Goal: Task Accomplishment & Management: Use online tool/utility

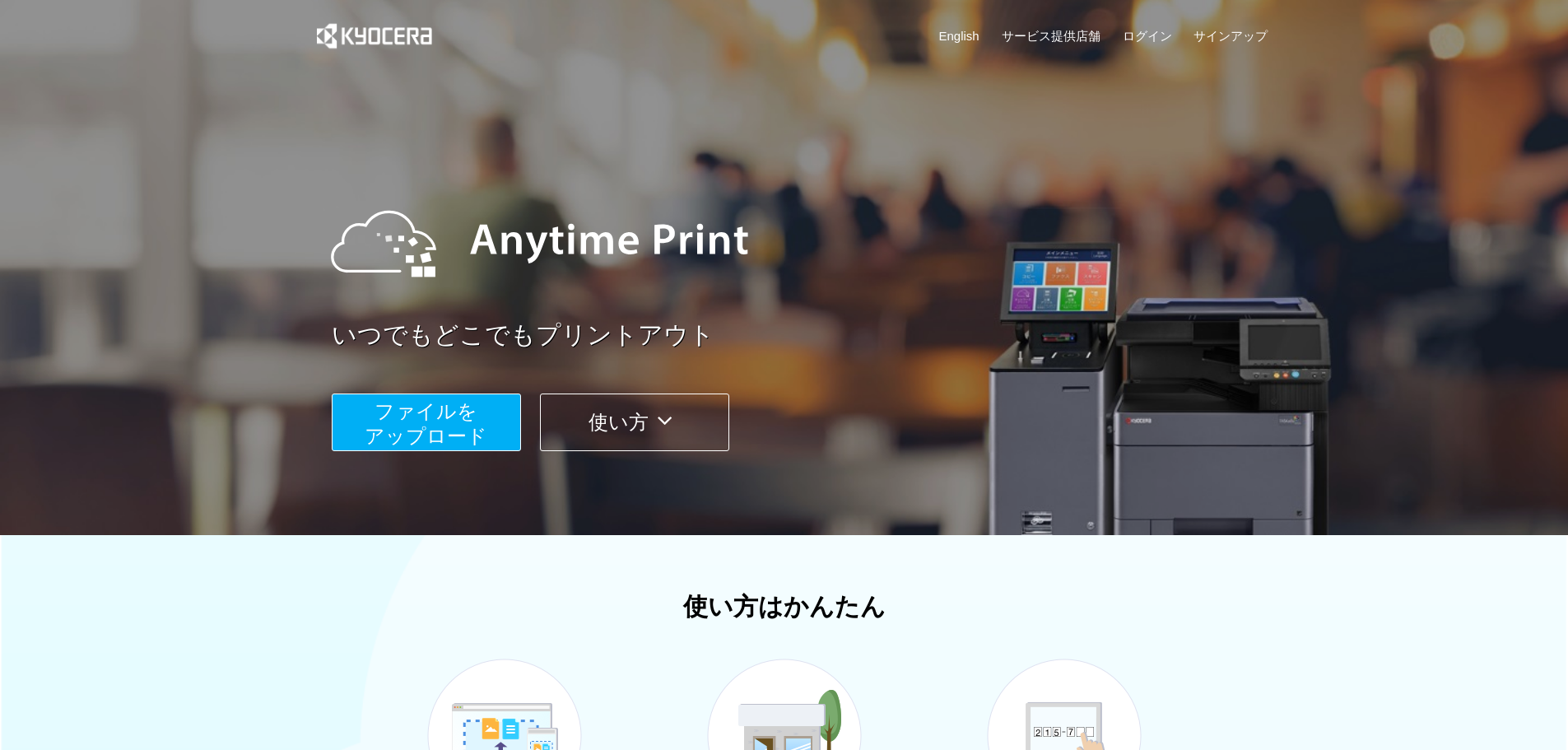
click at [467, 426] on span "ファイルを ​​アップロード" at bounding box center [426, 424] width 123 height 47
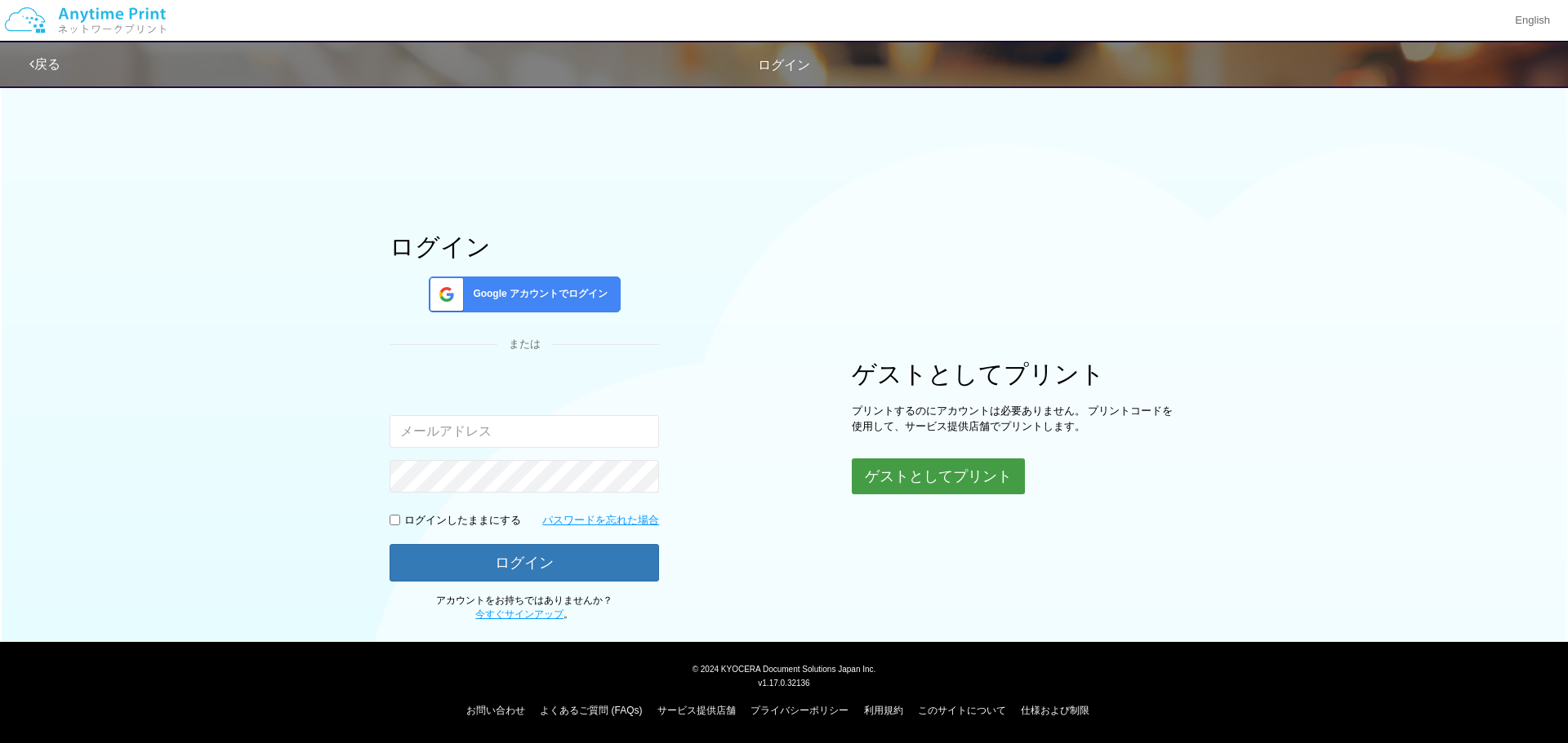
click at [915, 470] on button "ゲストとしてプリント" at bounding box center [938, 477] width 173 height 36
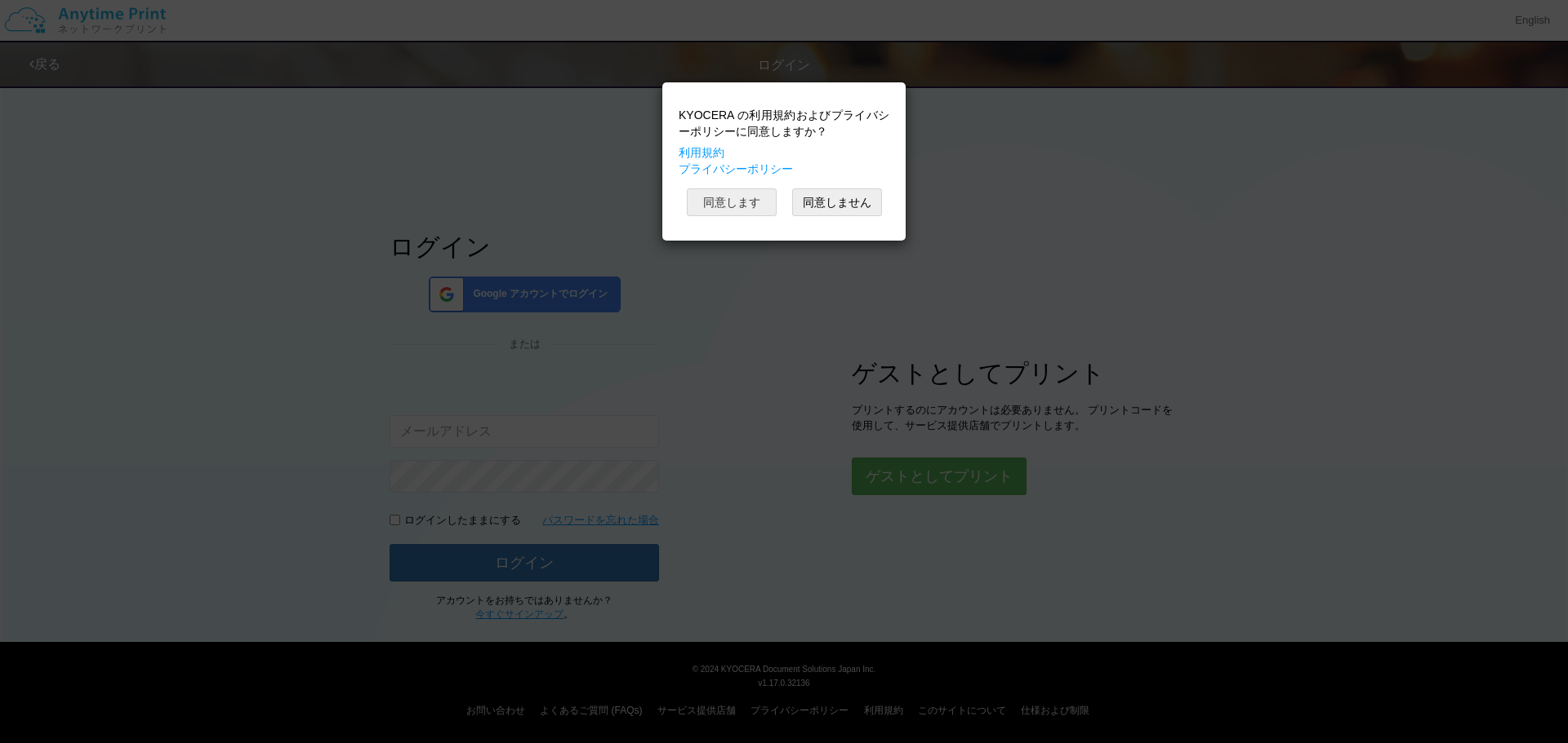
click at [744, 200] on button "同意します" at bounding box center [731, 202] width 90 height 28
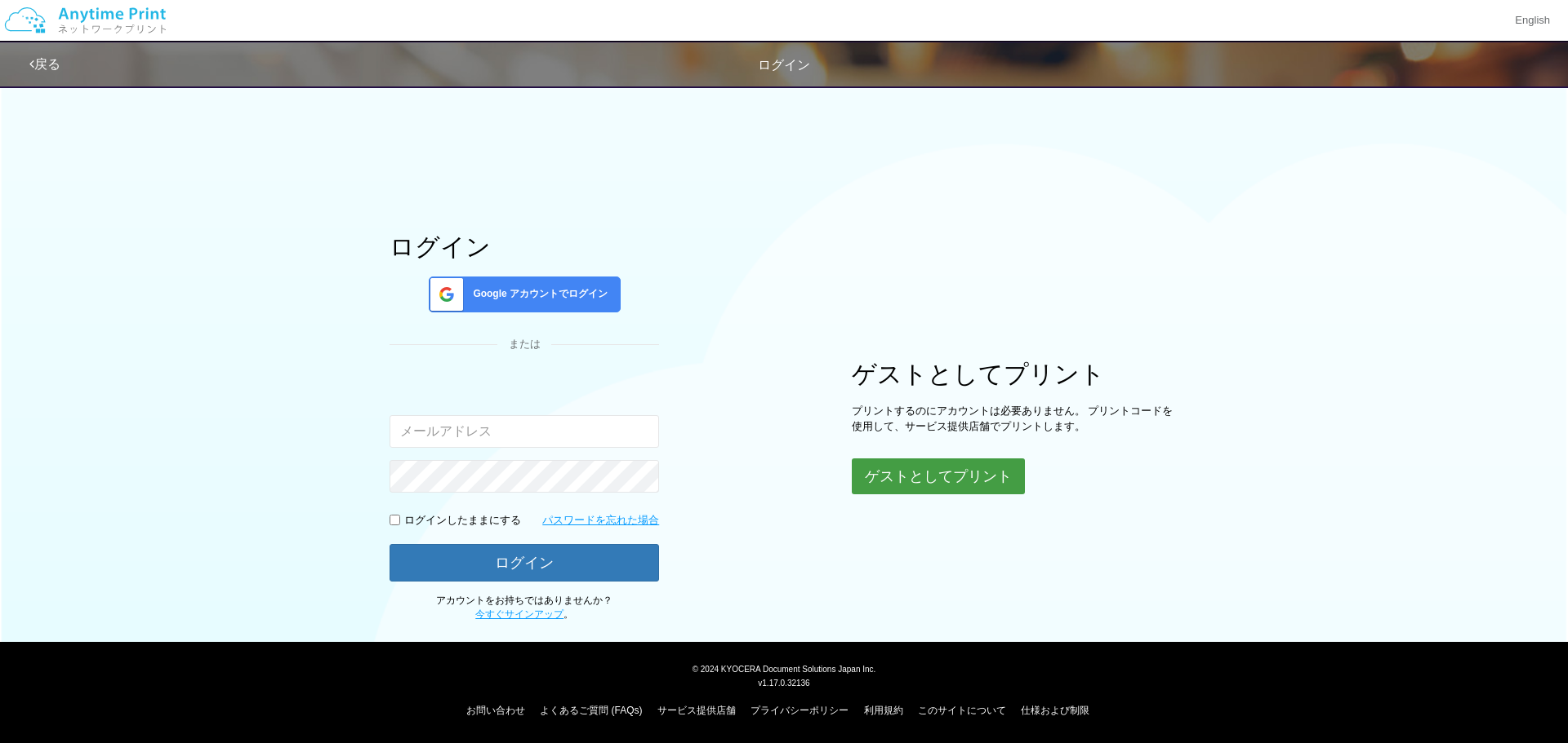
click at [934, 485] on button "ゲストとしてプリント" at bounding box center [938, 477] width 173 height 36
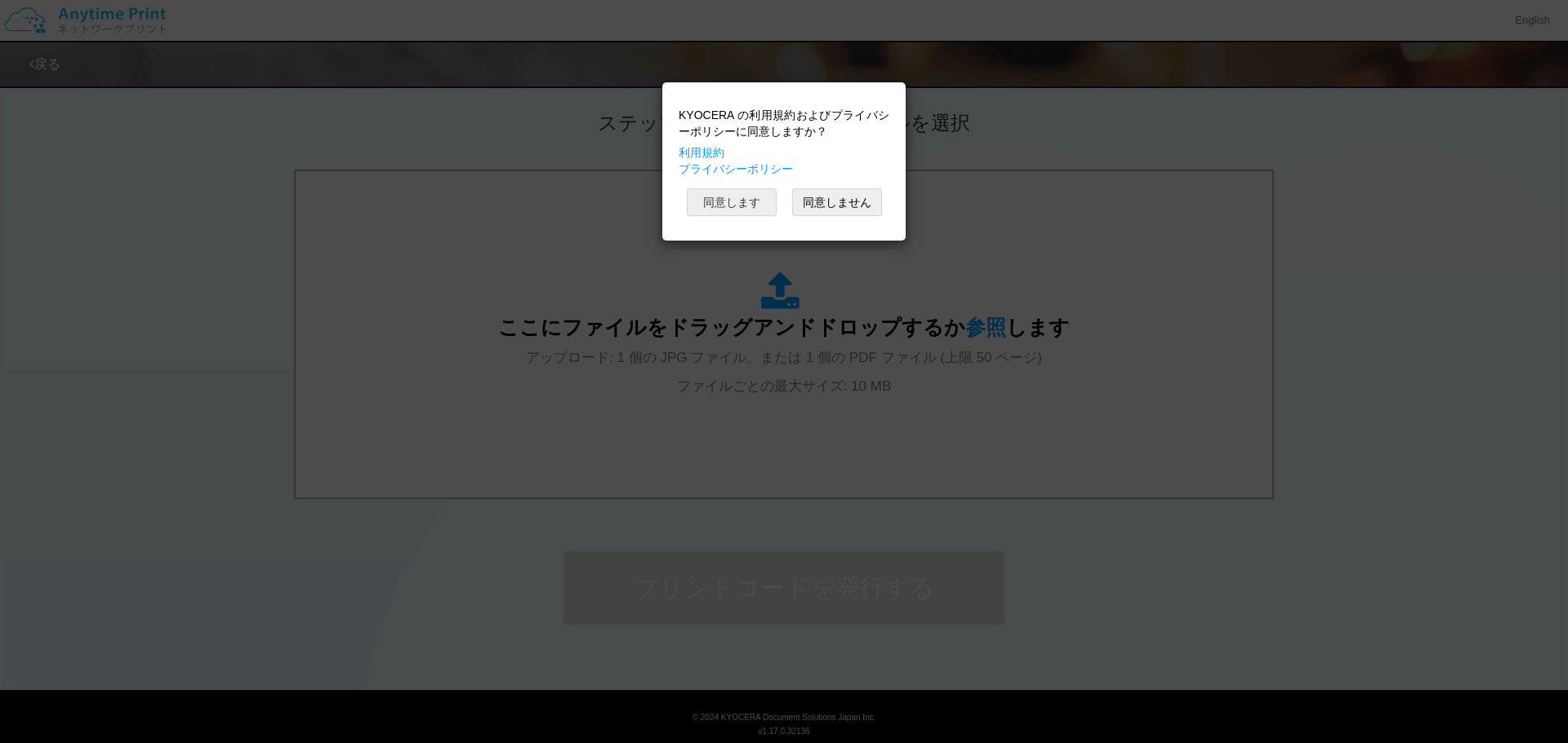
click at [770, 210] on button "同意します" at bounding box center [731, 202] width 90 height 28
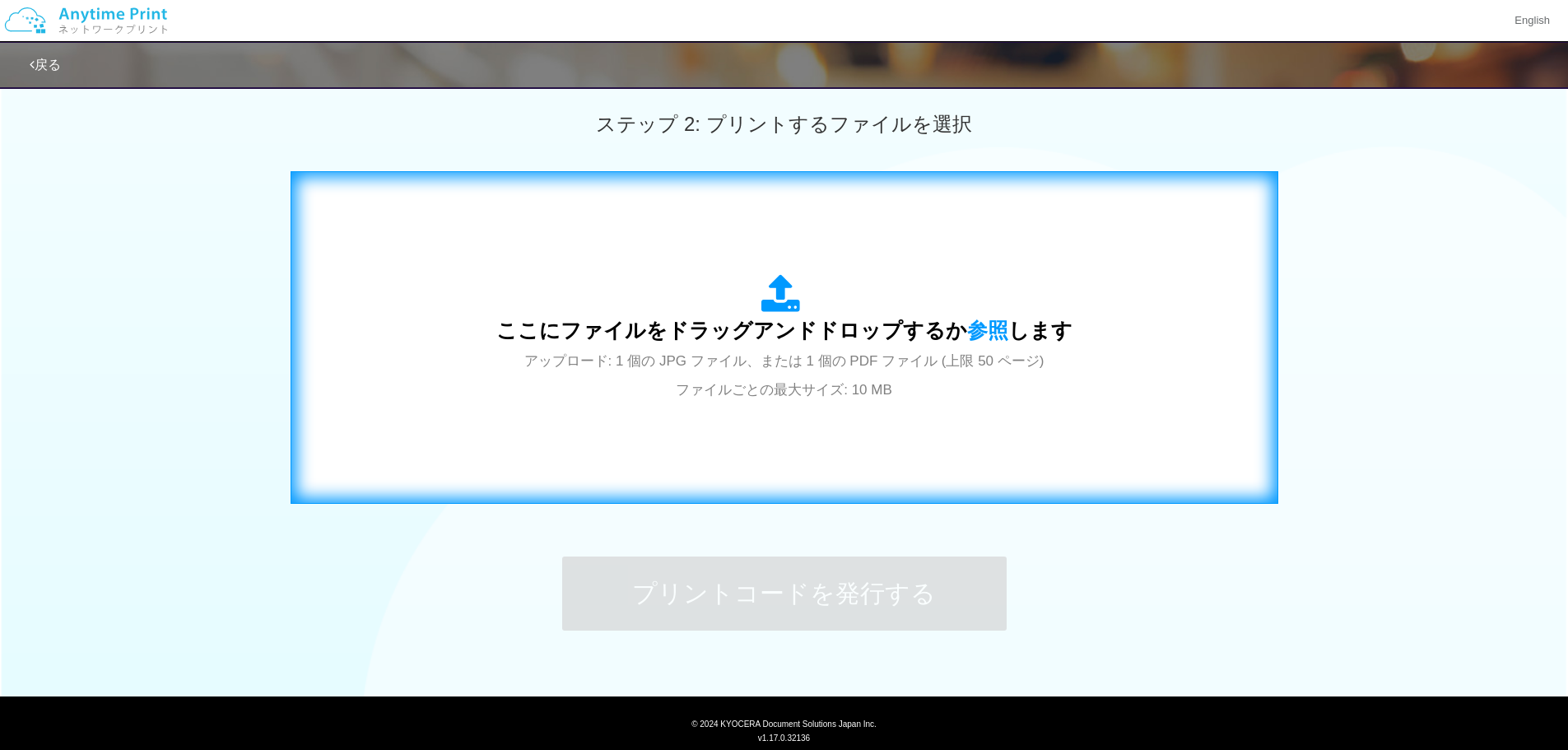
click at [948, 371] on span "アップロード: 1 個の JPG ファイル、または 1 個の PDF ファイル (上限 50 ページ) ファイルごとの最大サイズ: 10 MB" at bounding box center [784, 375] width 521 height 44
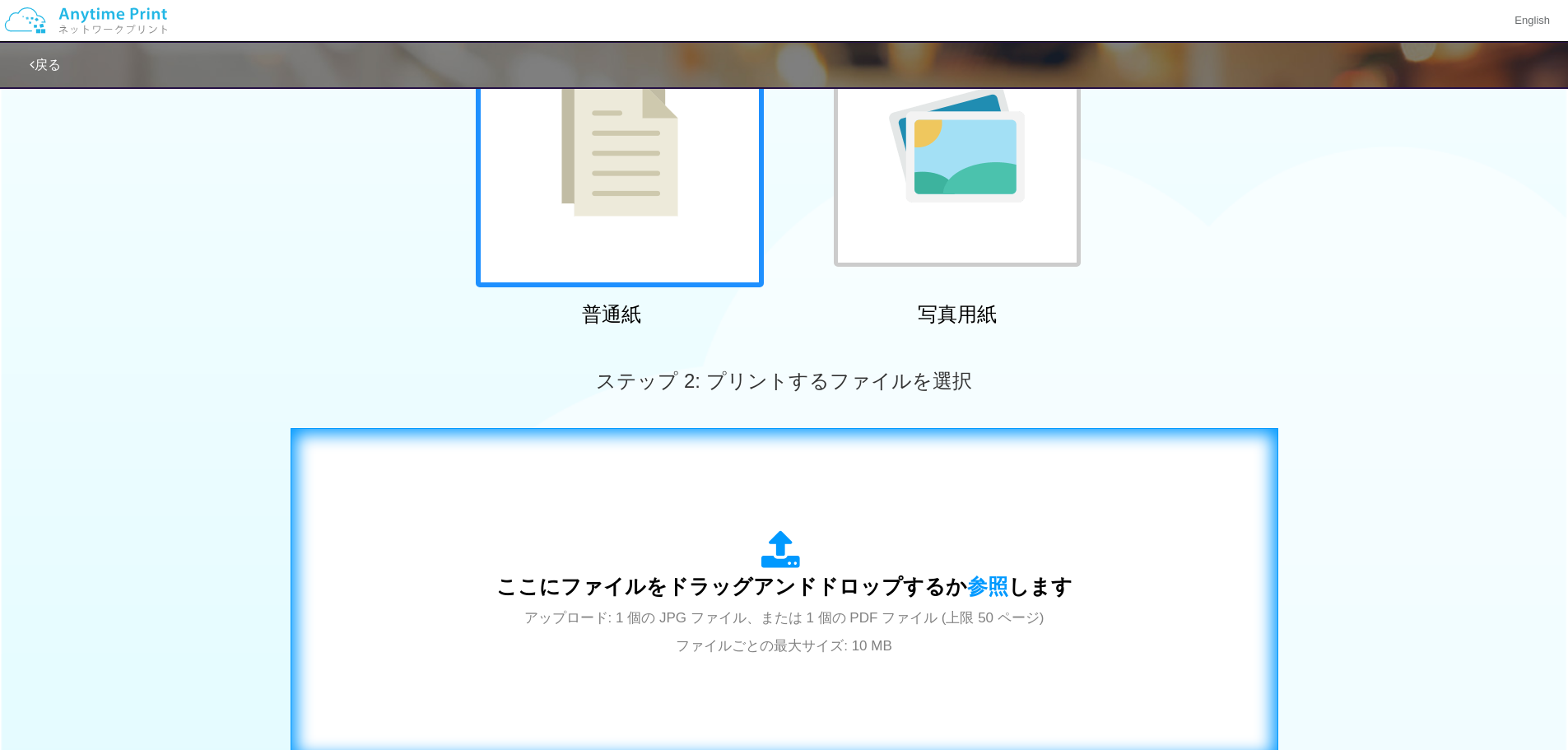
scroll to position [330, 0]
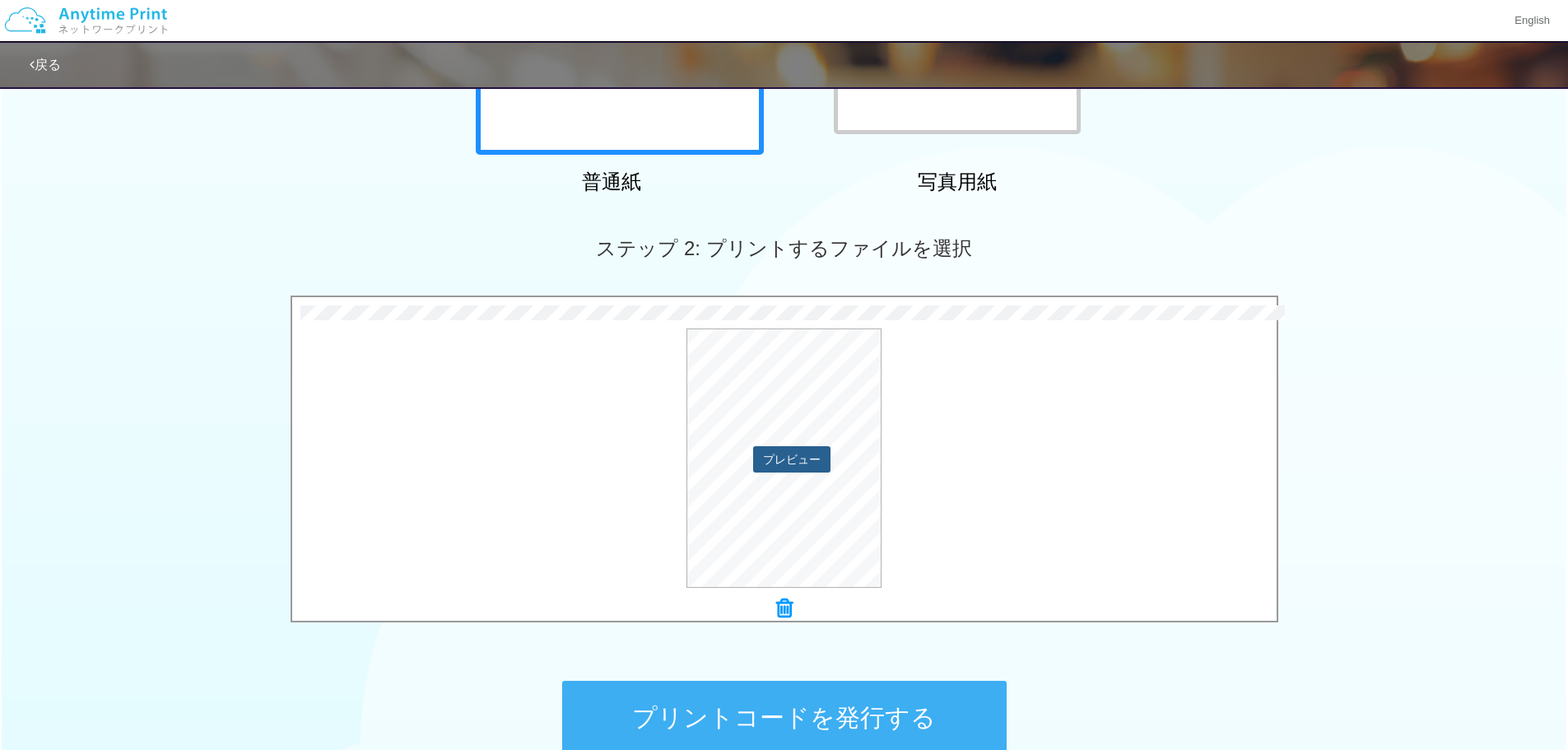
click at [800, 459] on button "プレビュー" at bounding box center [792, 459] width 77 height 27
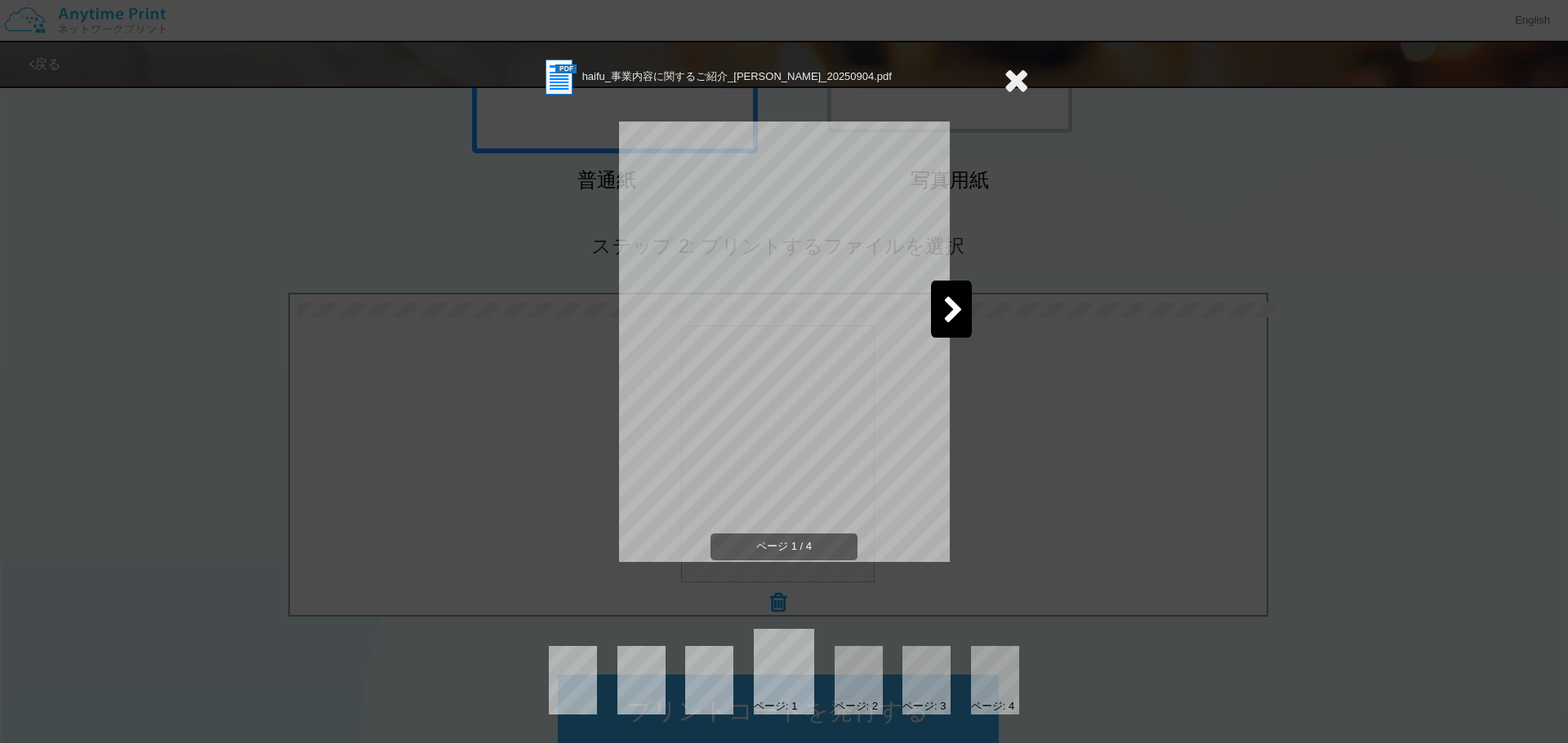
click at [941, 317] on div at bounding box center [951, 309] width 41 height 57
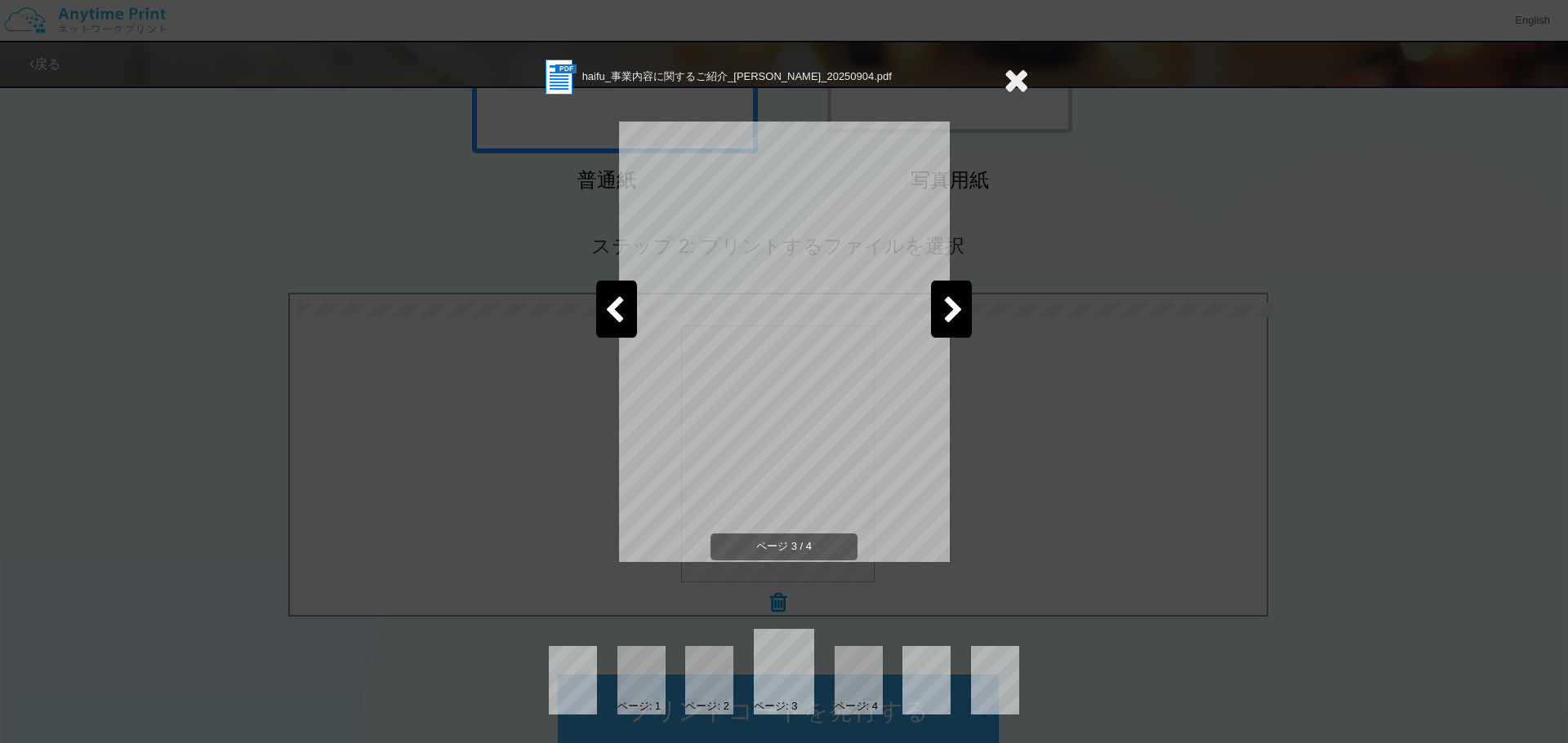
click at [941, 317] on div at bounding box center [951, 309] width 41 height 57
click at [1018, 84] on icon at bounding box center [1017, 80] width 26 height 32
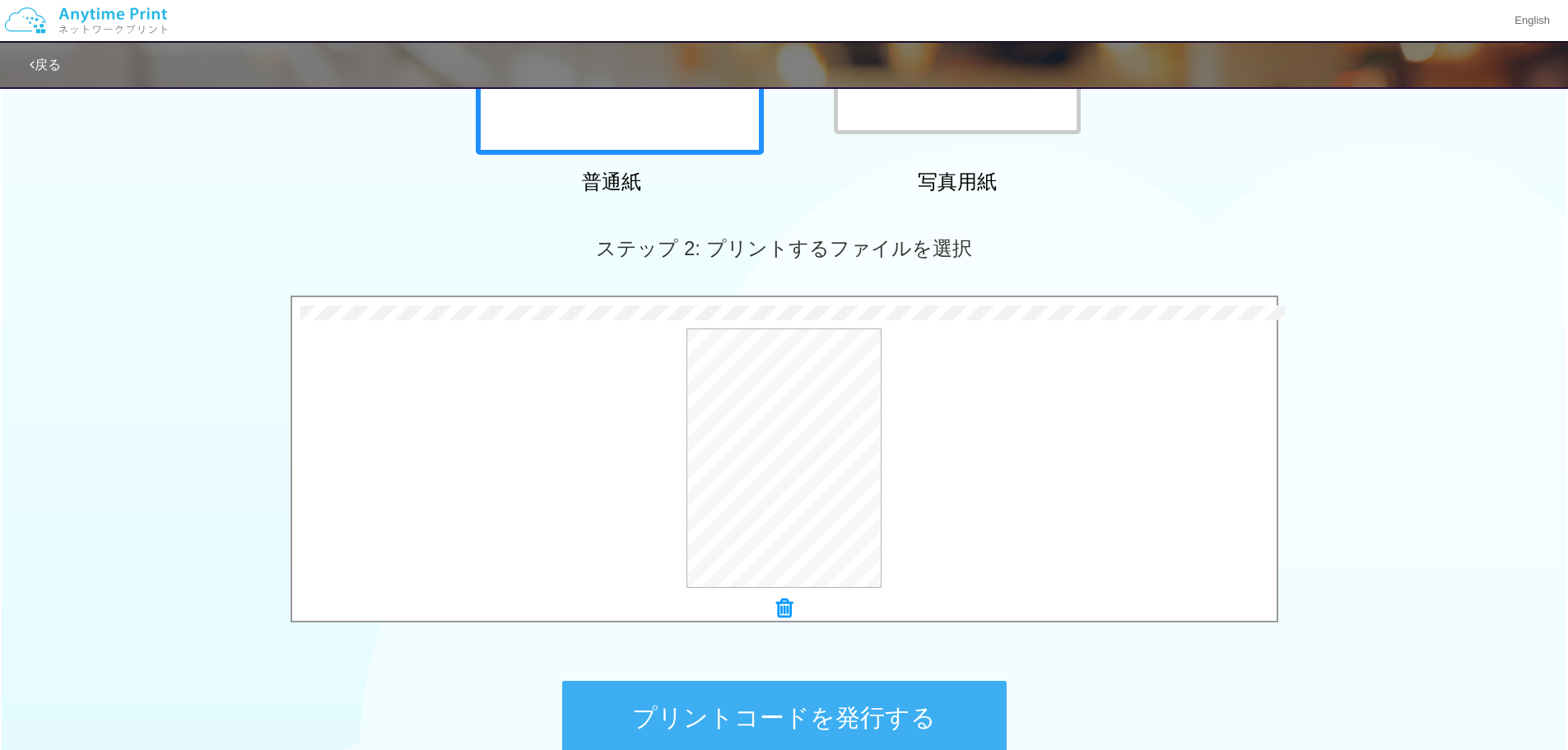
click at [876, 702] on button "プリントコードを発行する" at bounding box center [784, 718] width 445 height 74
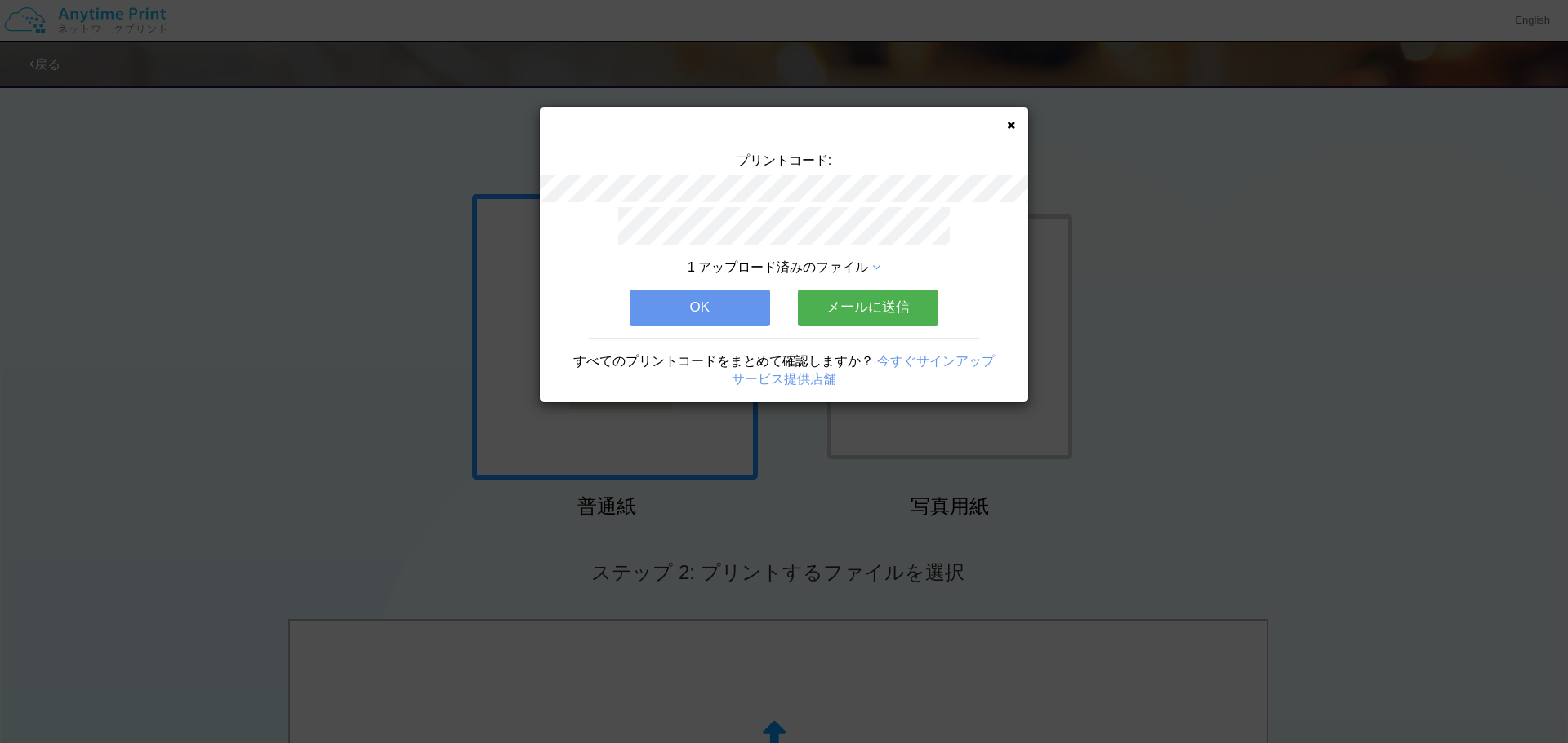
click at [746, 314] on button "OK" at bounding box center [699, 308] width 141 height 36
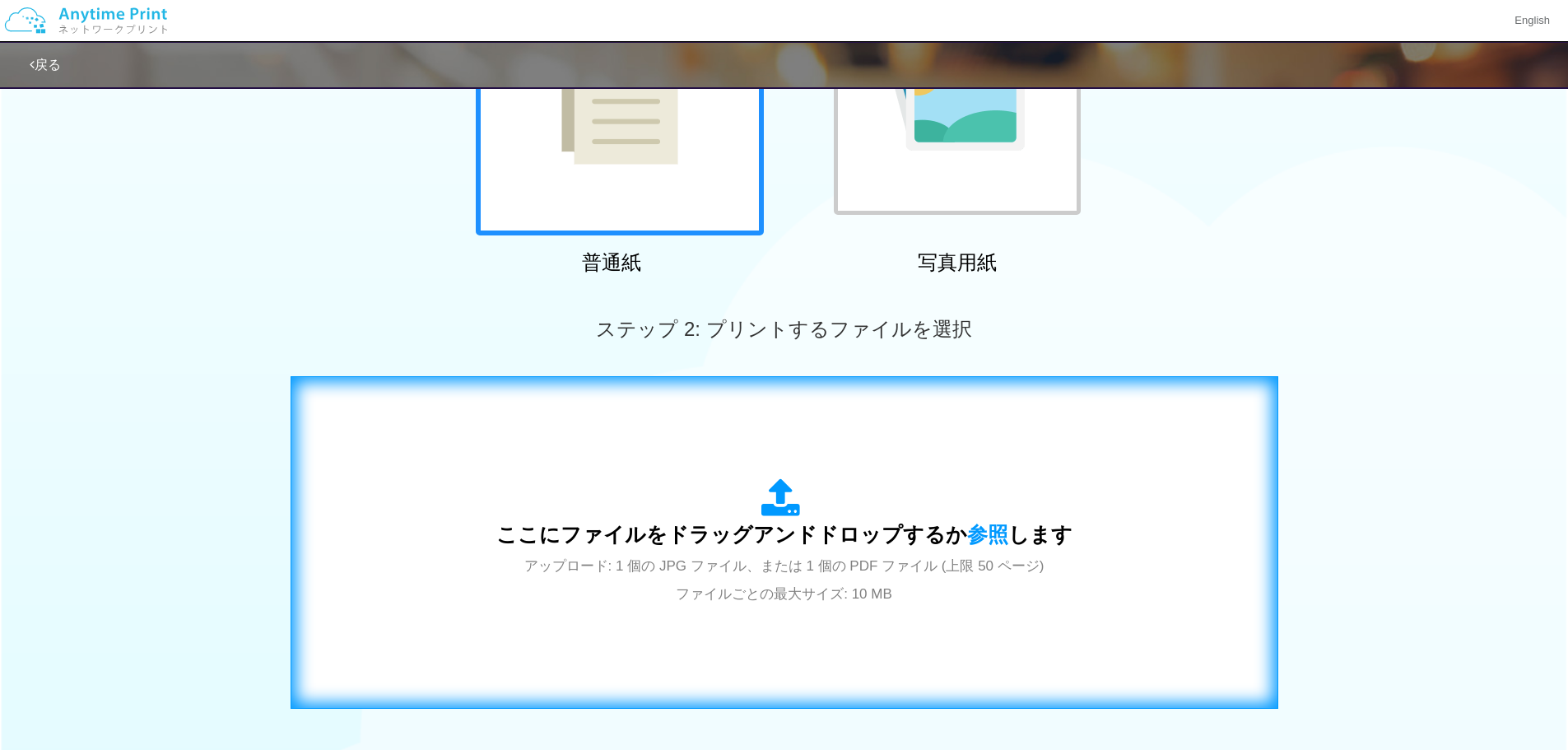
scroll to position [412, 0]
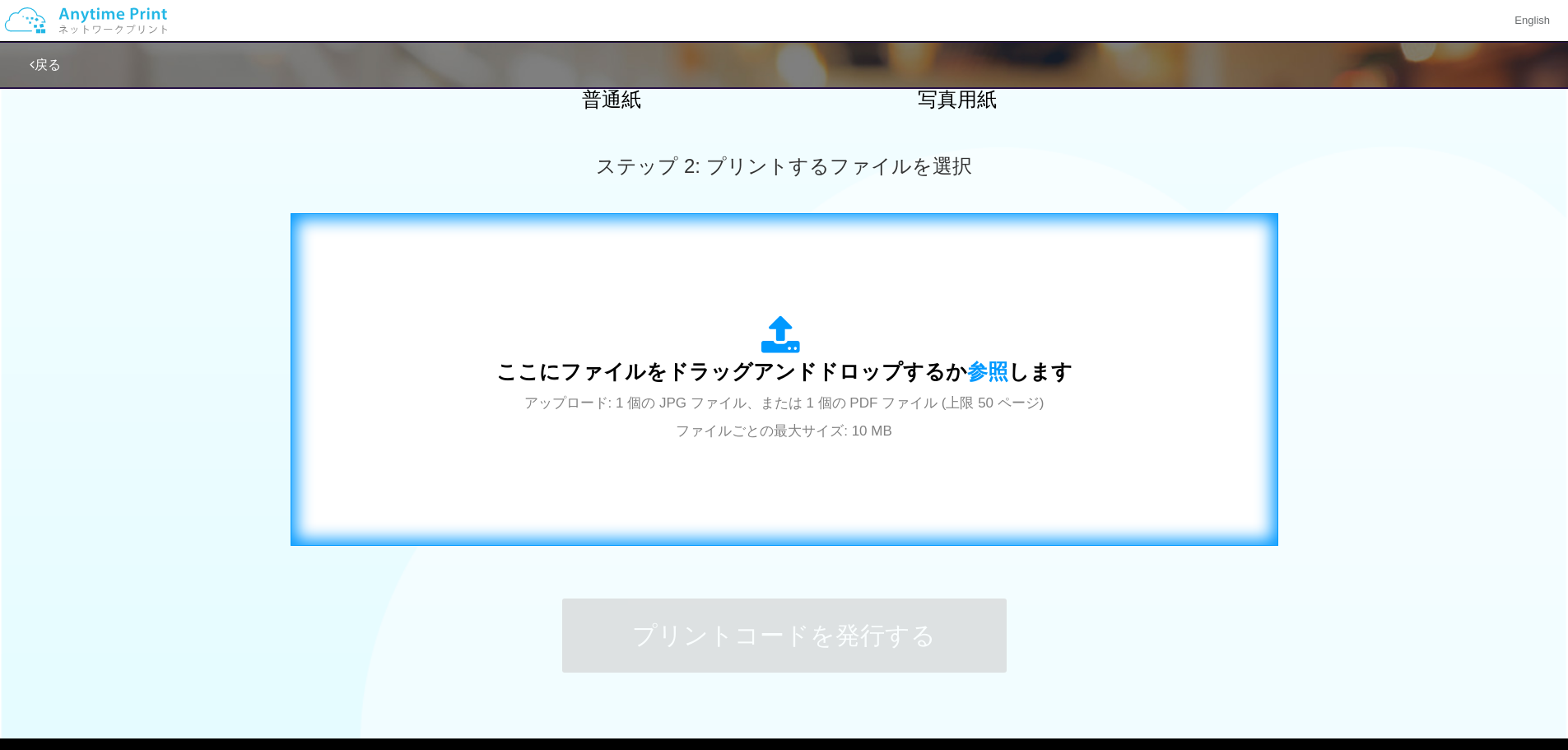
click at [773, 331] on icon at bounding box center [785, 336] width 46 height 41
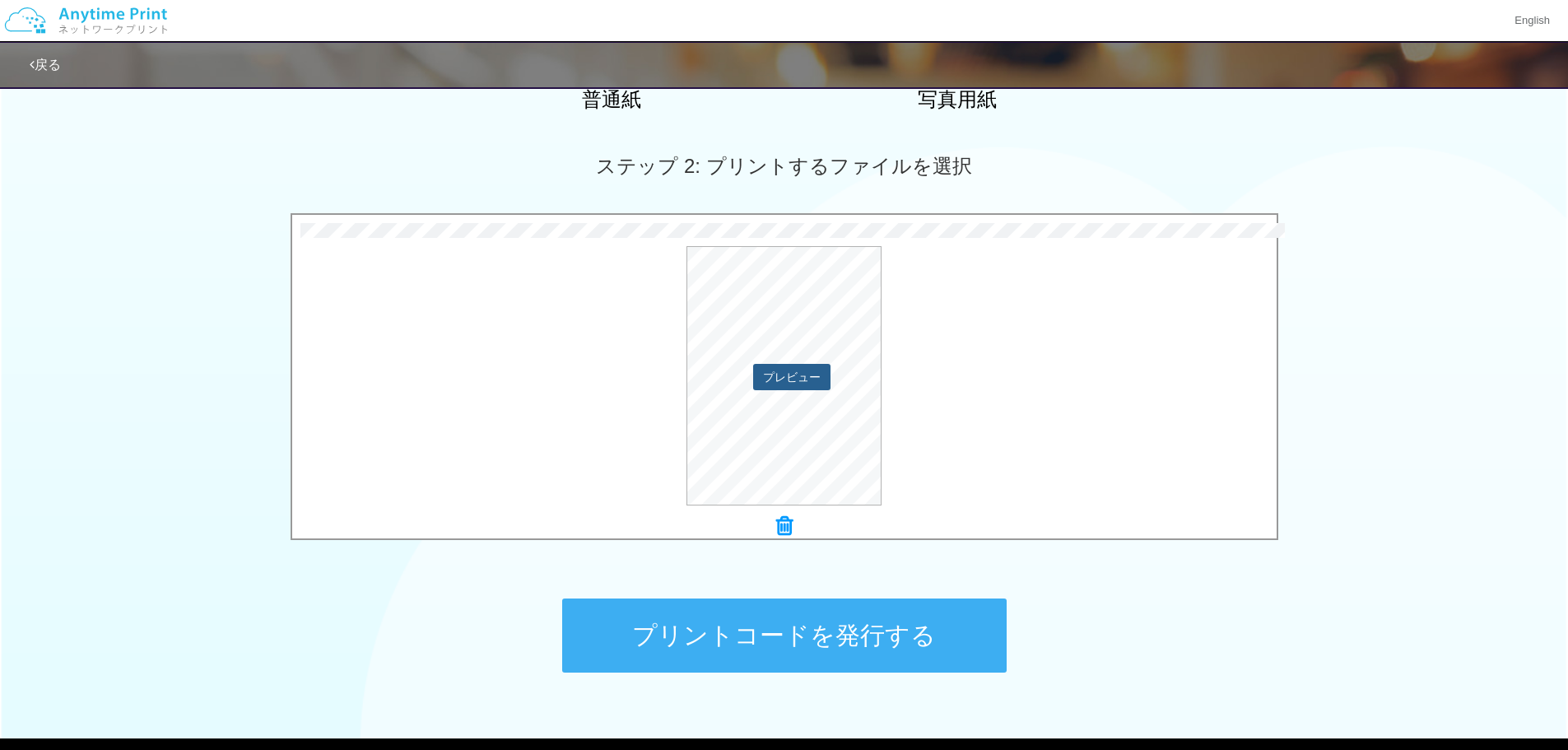
click at [791, 376] on button "プレビュー" at bounding box center [792, 377] width 77 height 27
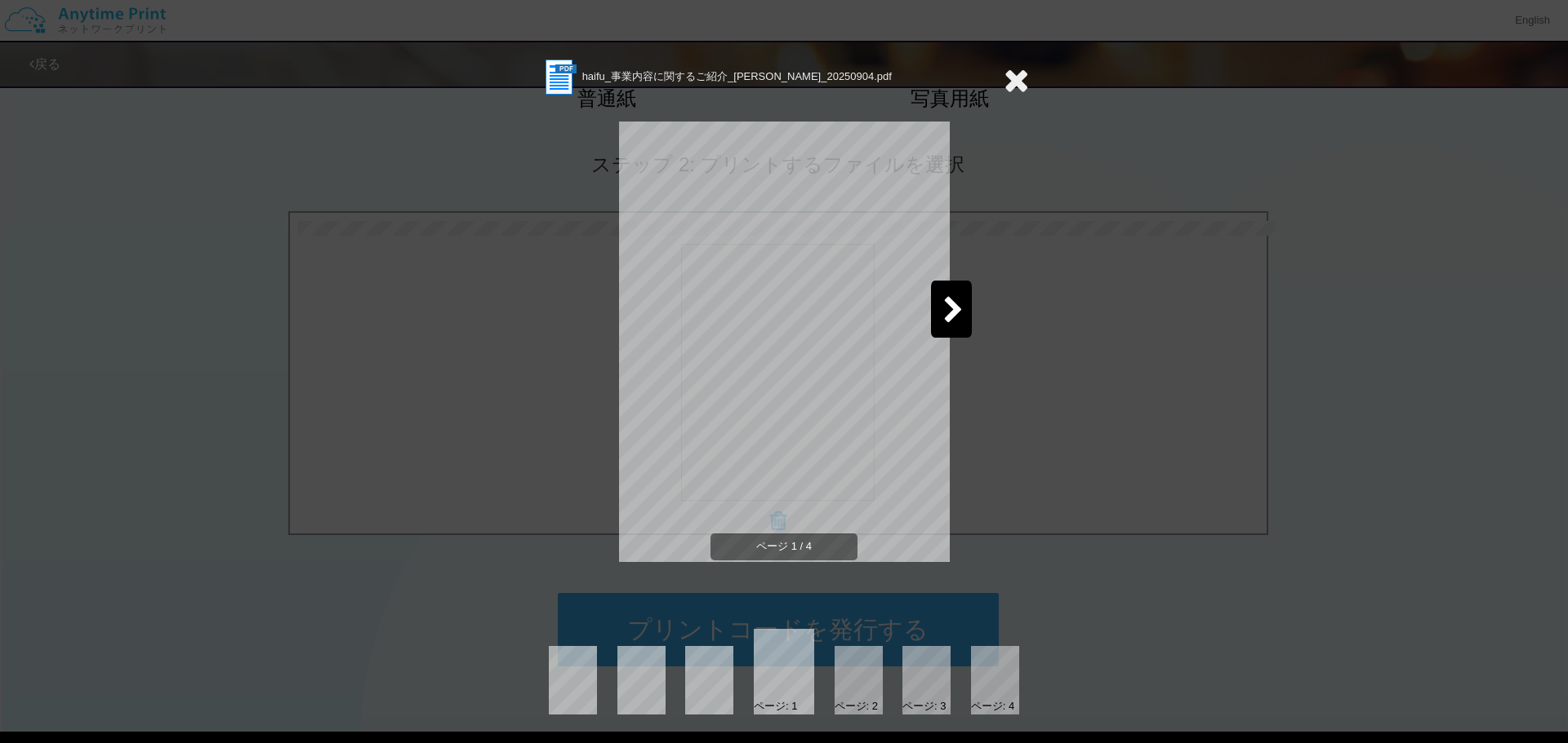
click at [948, 293] on div at bounding box center [951, 309] width 41 height 57
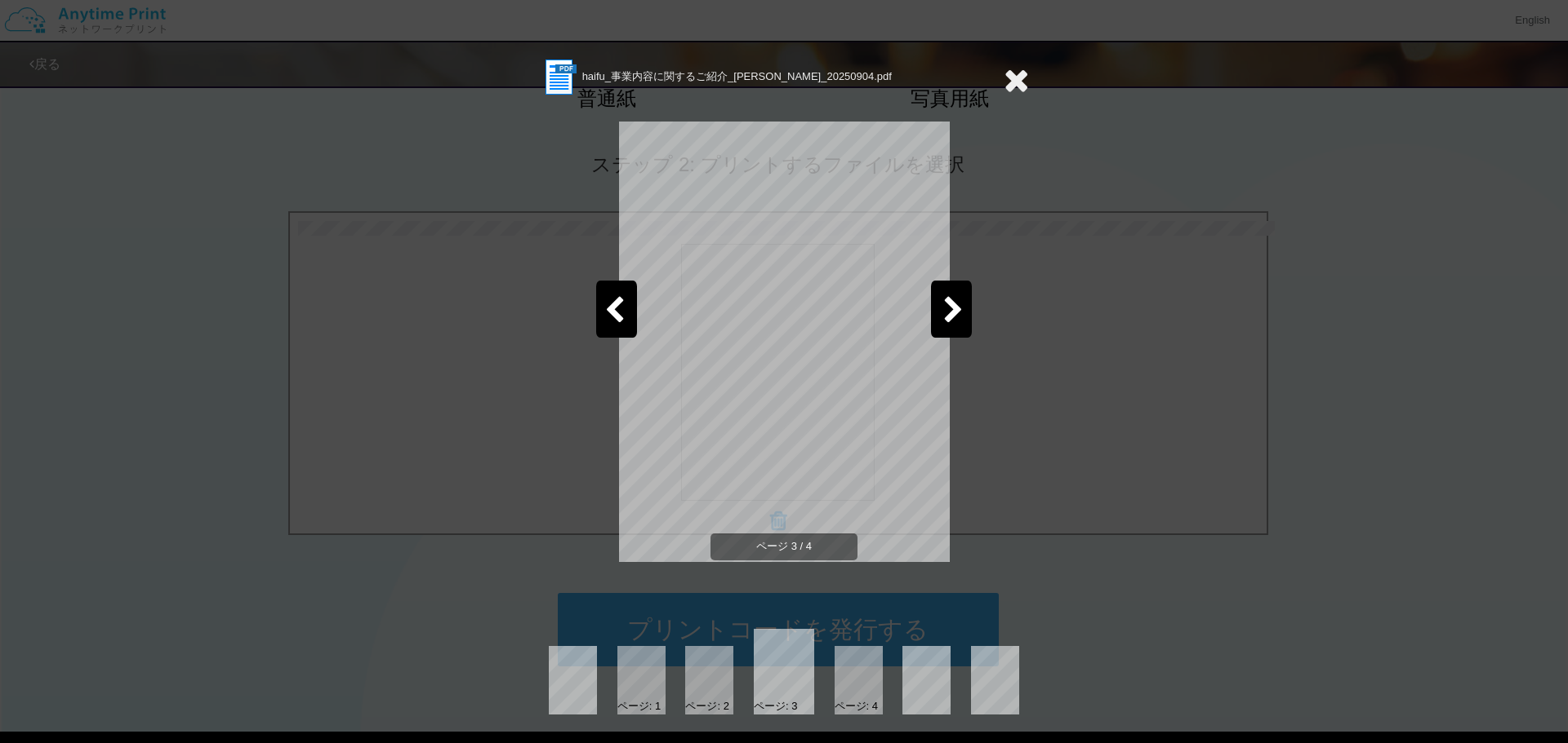
click at [629, 298] on div at bounding box center [616, 309] width 41 height 57
click at [941, 299] on div at bounding box center [951, 309] width 41 height 57
drag, startPoint x: 1006, startPoint y: 78, endPoint x: 999, endPoint y: 84, distance: 9.2
click at [1005, 79] on icon at bounding box center [1017, 80] width 26 height 32
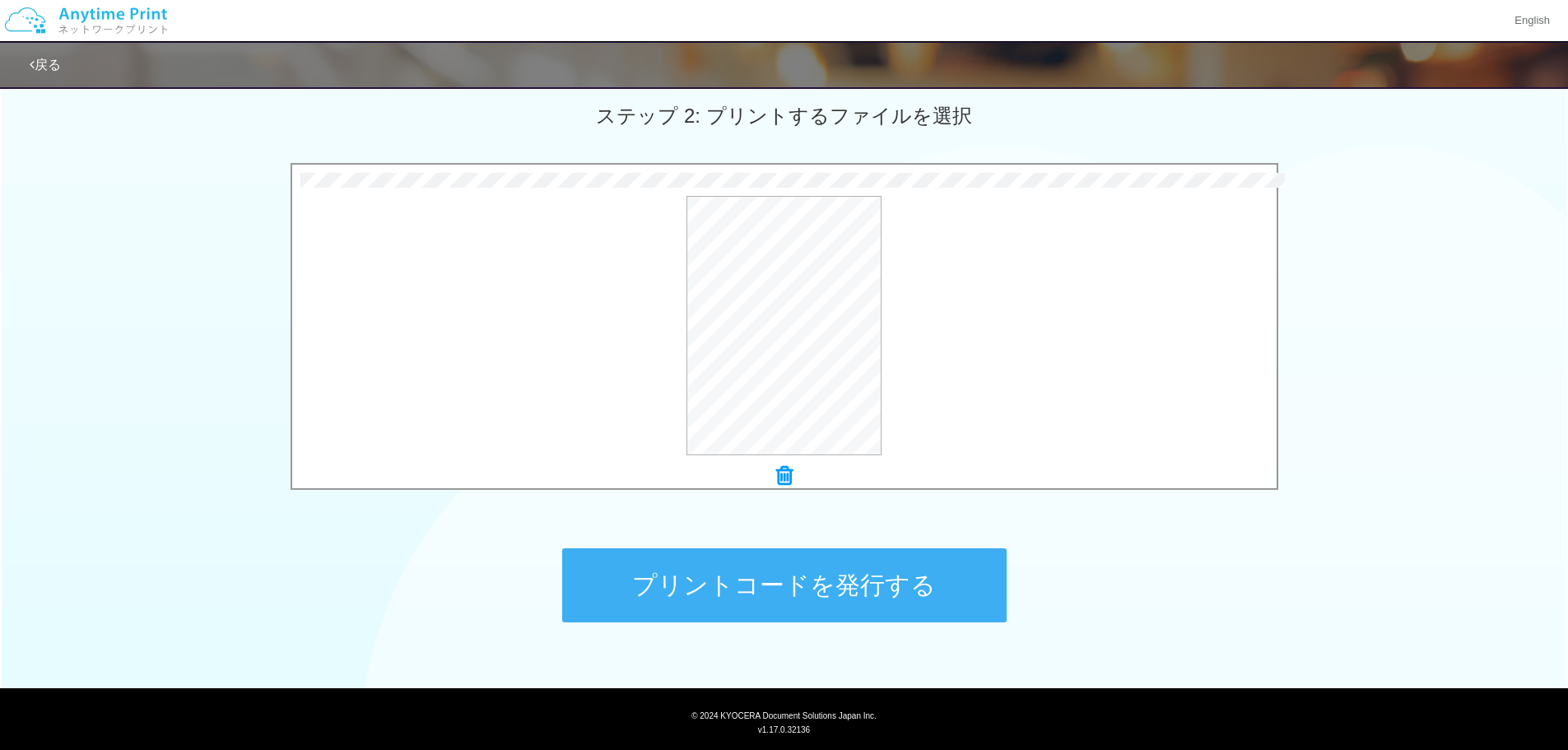
scroll to position [502, 0]
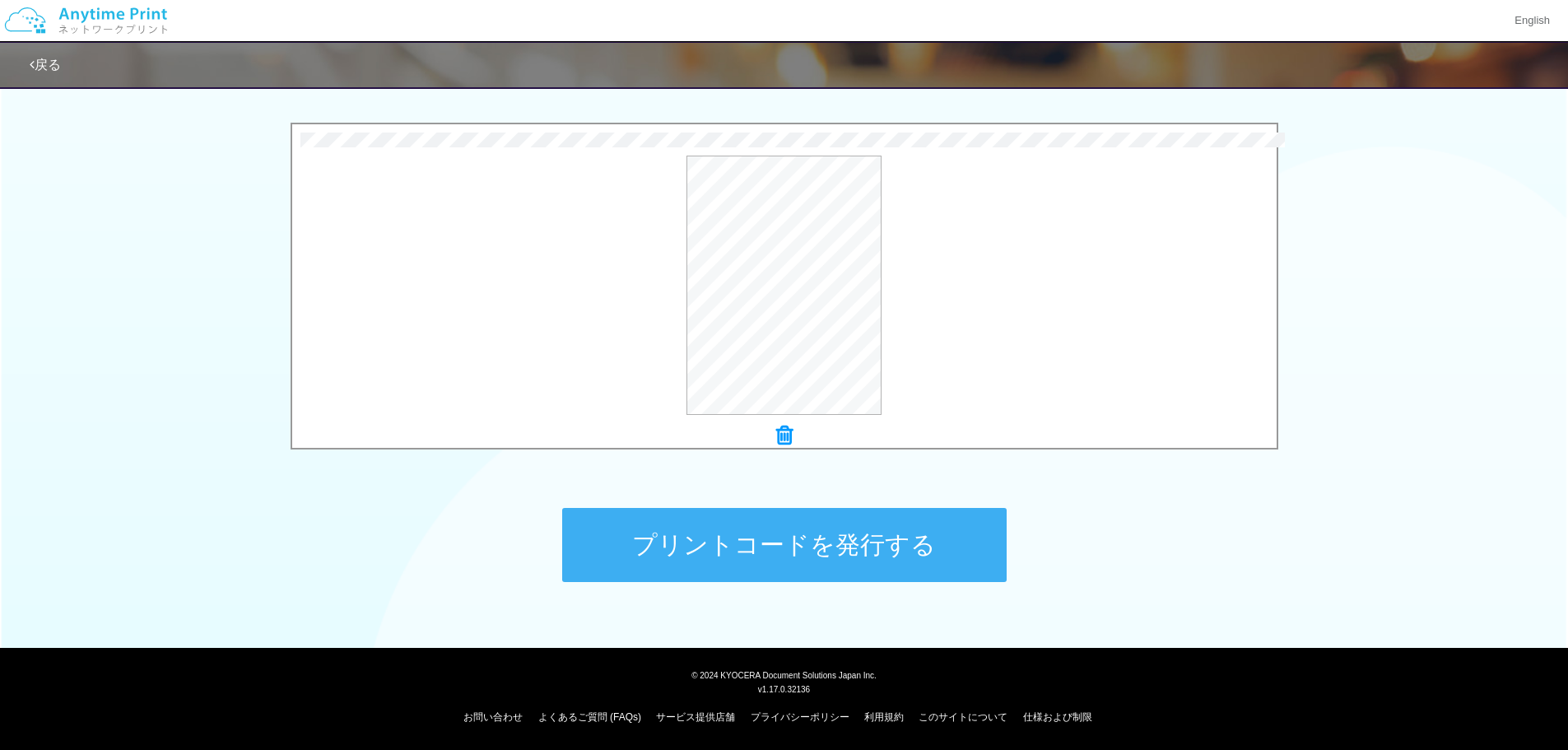
click at [841, 549] on button "プリントコードを発行する" at bounding box center [784, 545] width 445 height 74
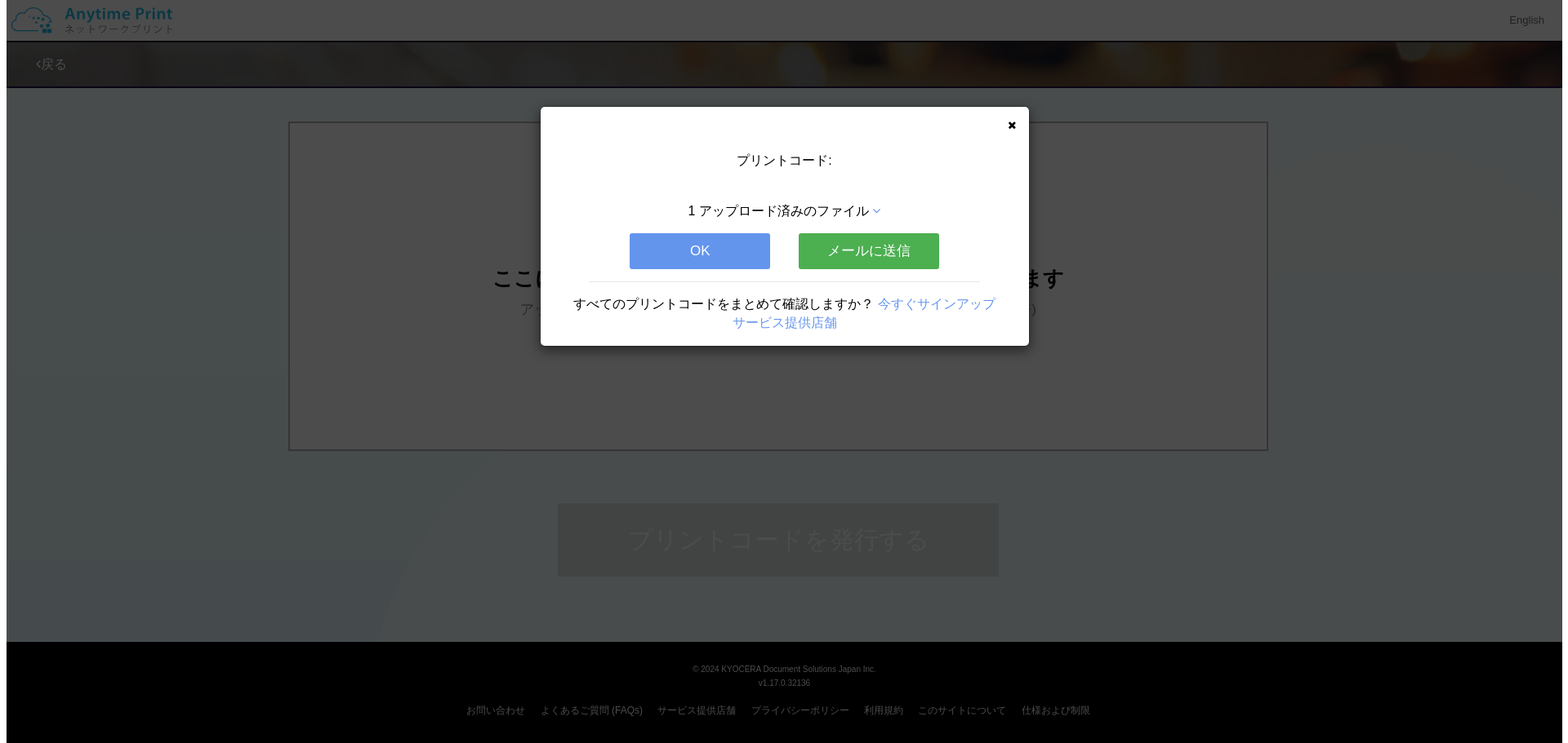
scroll to position [0, 0]
